Goal: Task Accomplishment & Management: Manage account settings

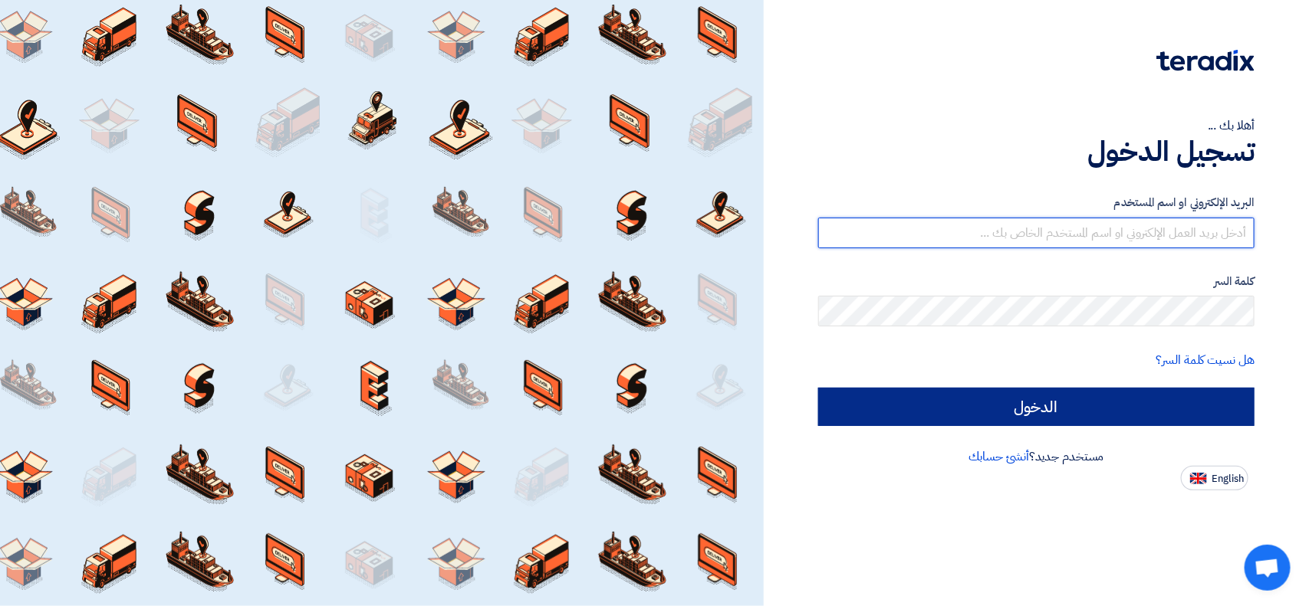
type input "sales@almokahalco.com"
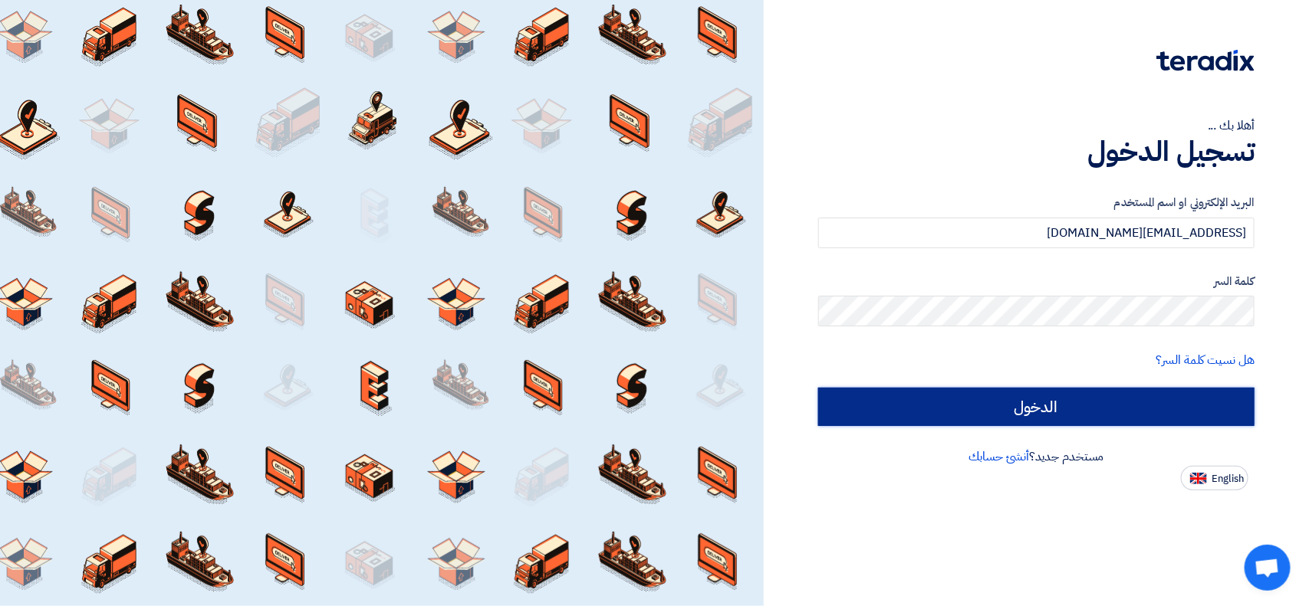
click at [898, 408] on input "الدخول" at bounding box center [1036, 407] width 436 height 38
type input "Sign in"
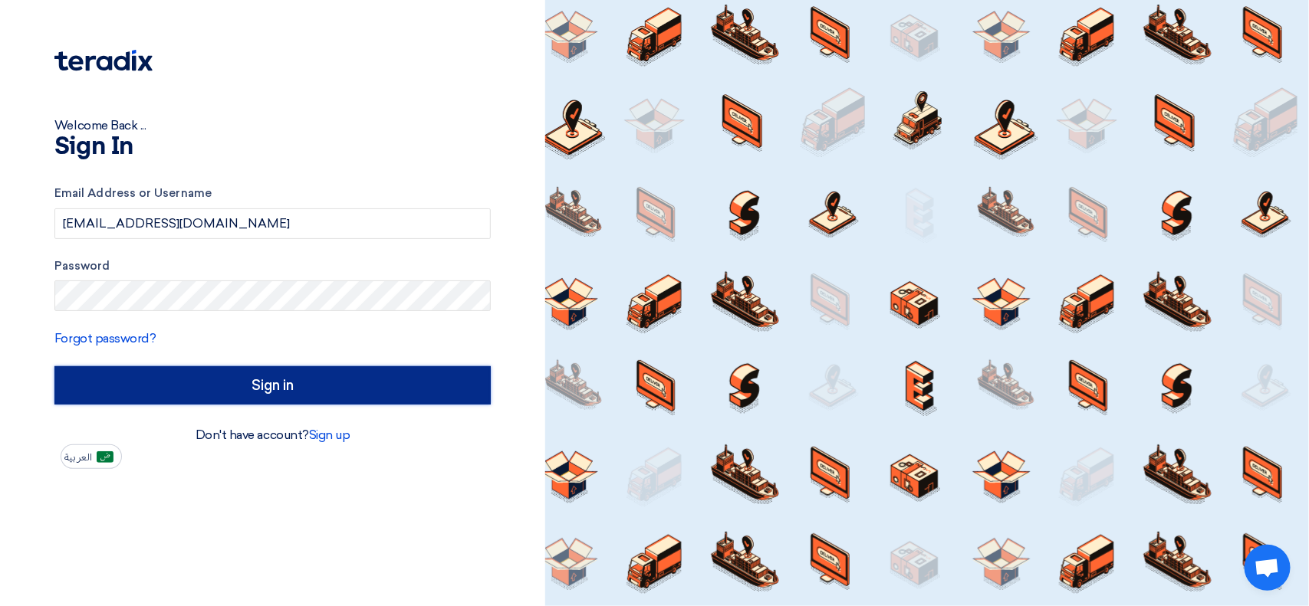
click at [270, 384] on input "Sign in" at bounding box center [272, 385] width 436 height 38
click at [272, 382] on input "Sign in" at bounding box center [272, 385] width 436 height 38
